Goal: Navigation & Orientation: Find specific page/section

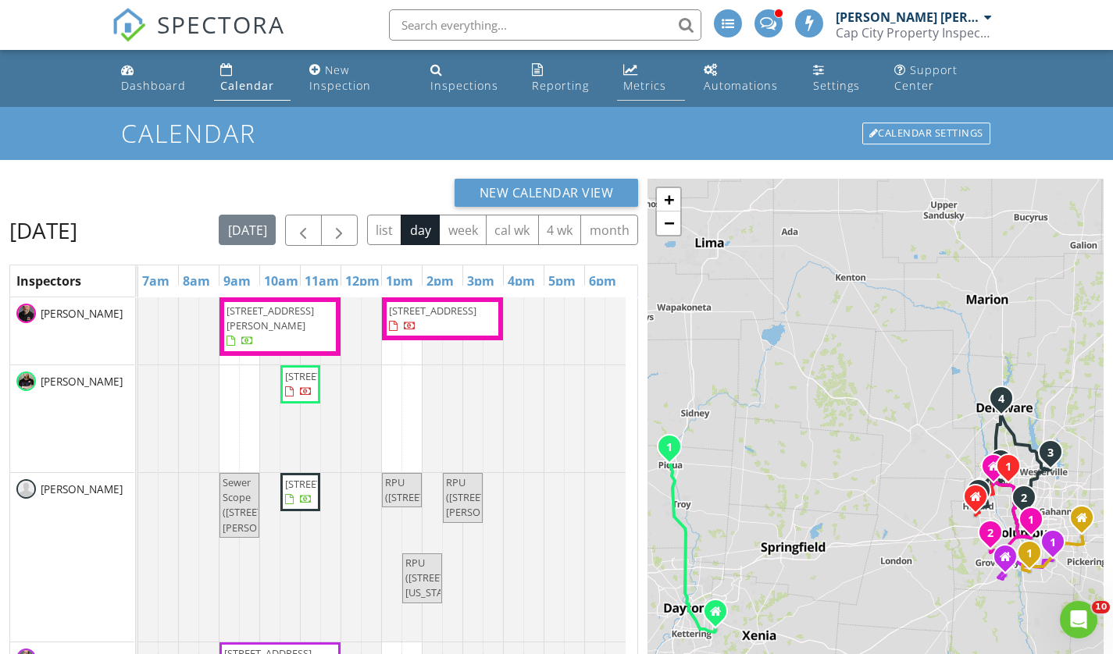
click at [635, 81] on div "Metrics" at bounding box center [644, 85] width 43 height 15
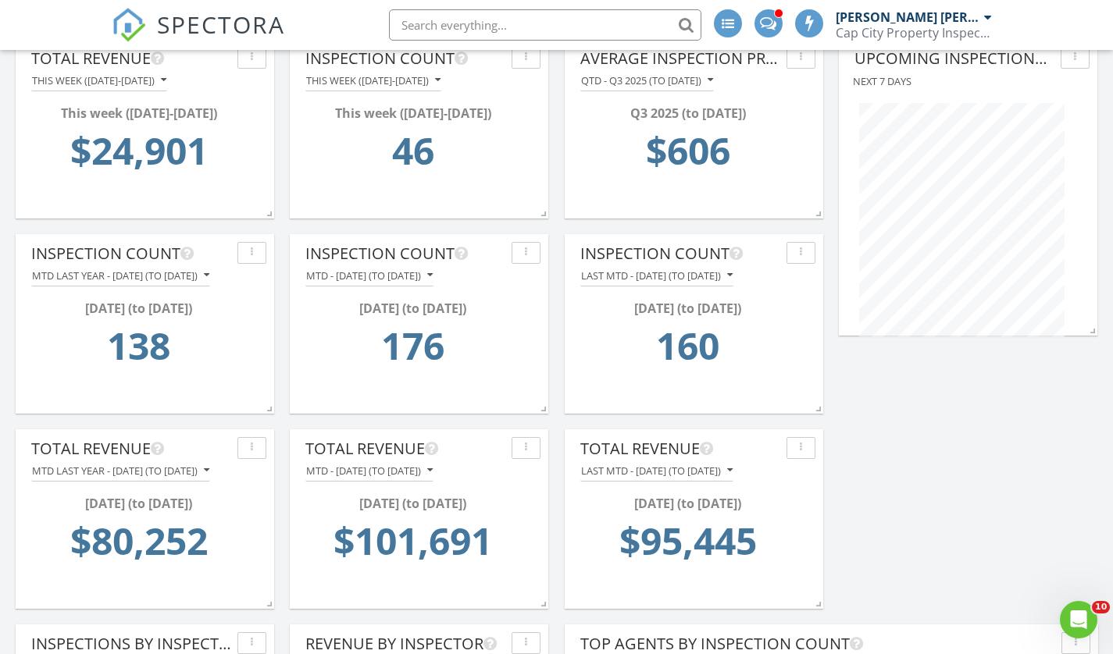
scroll to position [196, 0]
